Goal: Task Accomplishment & Management: Manage account settings

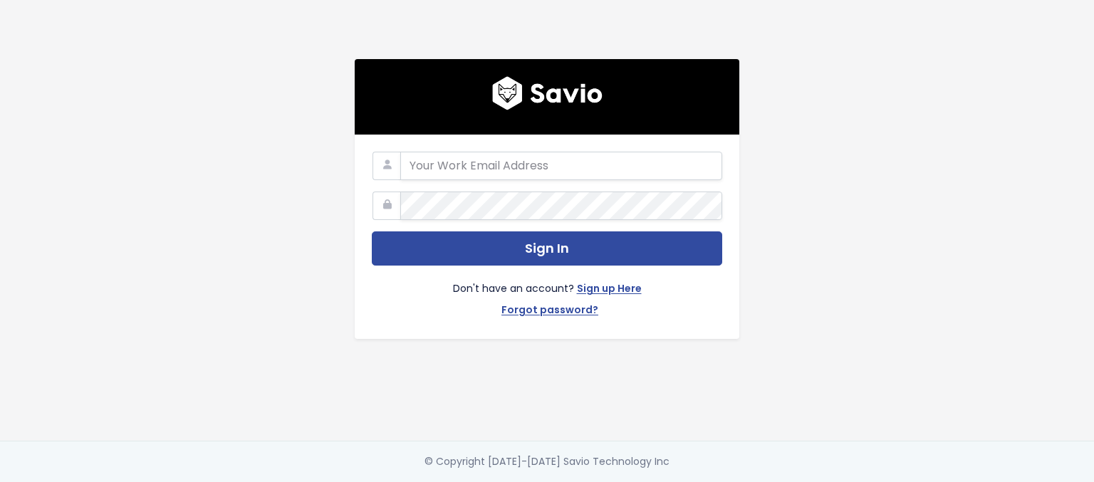
click at [699, 481] on com-1password-button at bounding box center [547, 482] width 1094 height 0
type input "[EMAIL_ADDRESS]"
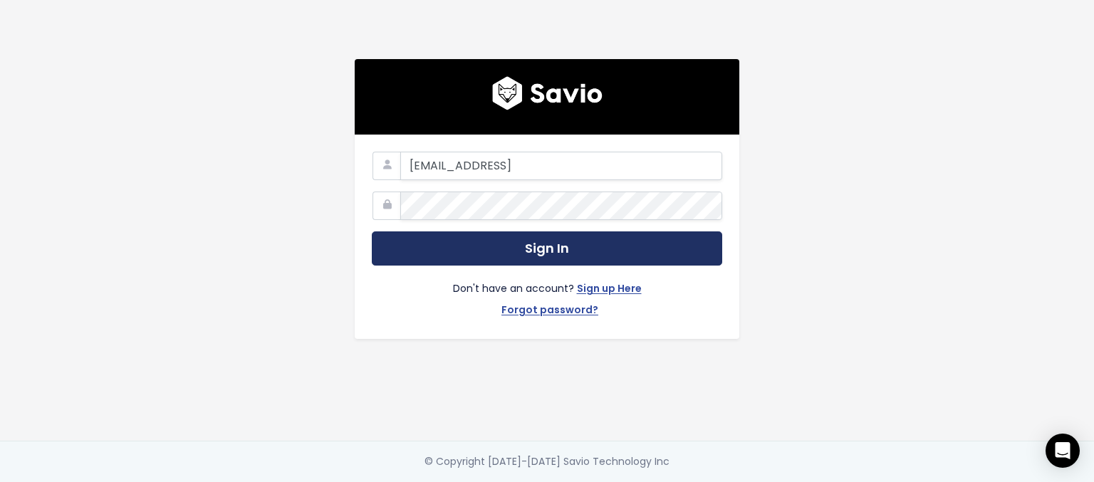
click at [521, 241] on button "Sign In" at bounding box center [547, 248] width 350 height 35
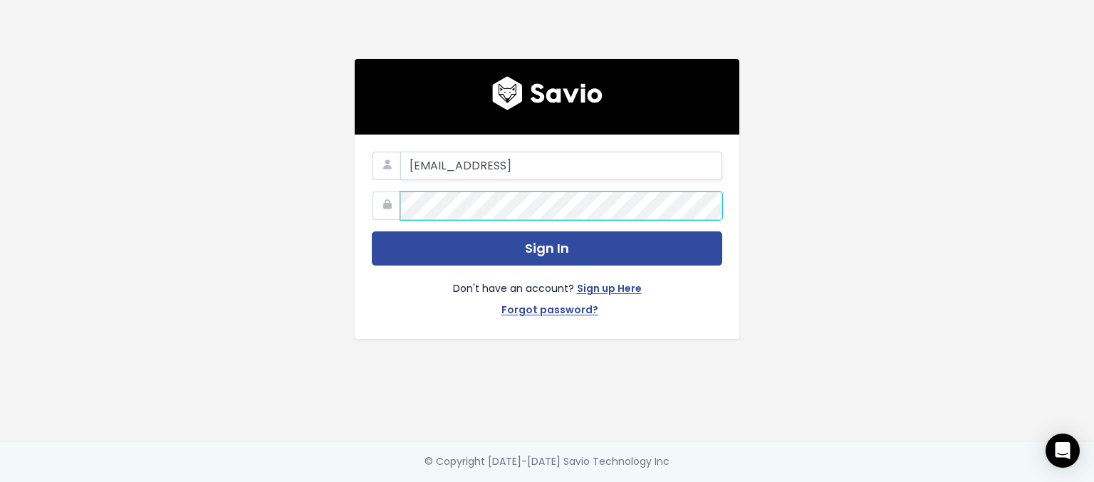
click at [768, 201] on div "[EMAIL_ADDRESS] Sign In Don't have an account? Sign up Here Forgot password?" at bounding box center [547, 220] width 812 height 441
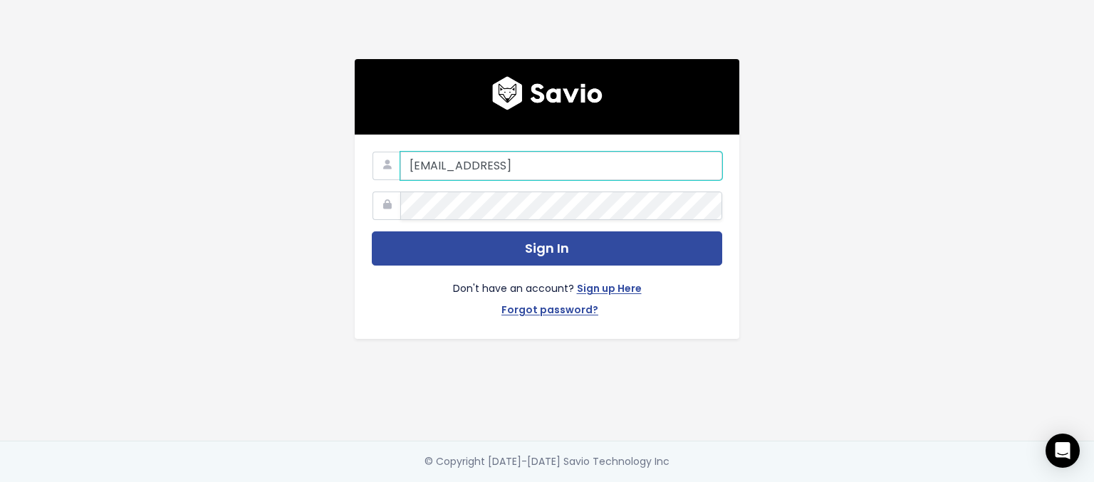
click at [550, 162] on input "[EMAIL_ADDRESS]" at bounding box center [561, 166] width 322 height 28
type input "e"
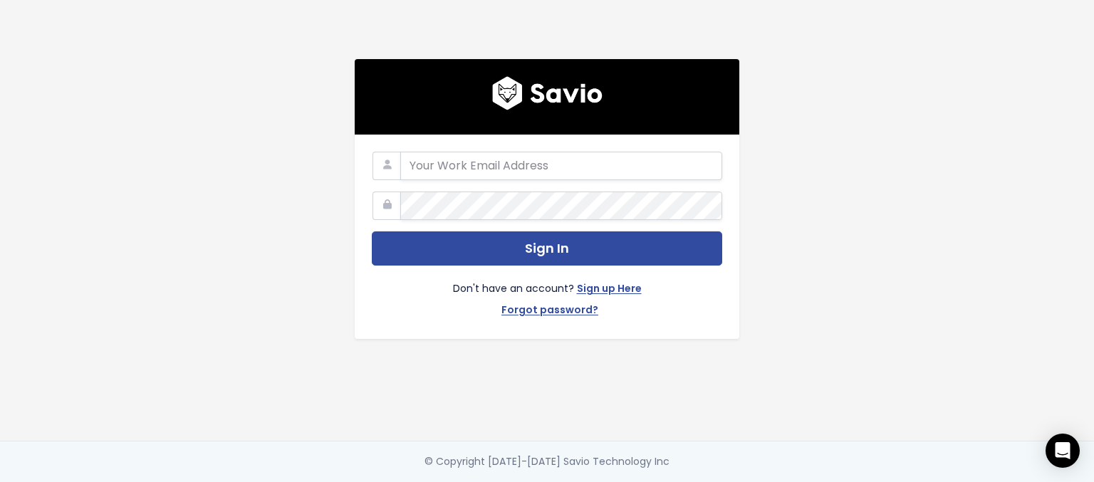
click at [986, 156] on main "Sign In Don't have an account? Sign up Here Forgot password? © Copyright [DATE]…" at bounding box center [547, 241] width 1094 height 482
click at [617, 137] on div "Sign In Don't have an account? Sign up Here Forgot password?" at bounding box center [547, 237] width 385 height 204
click at [528, 160] on input "email" at bounding box center [561, 166] width 322 height 28
